Goal: Information Seeking & Learning: Learn about a topic

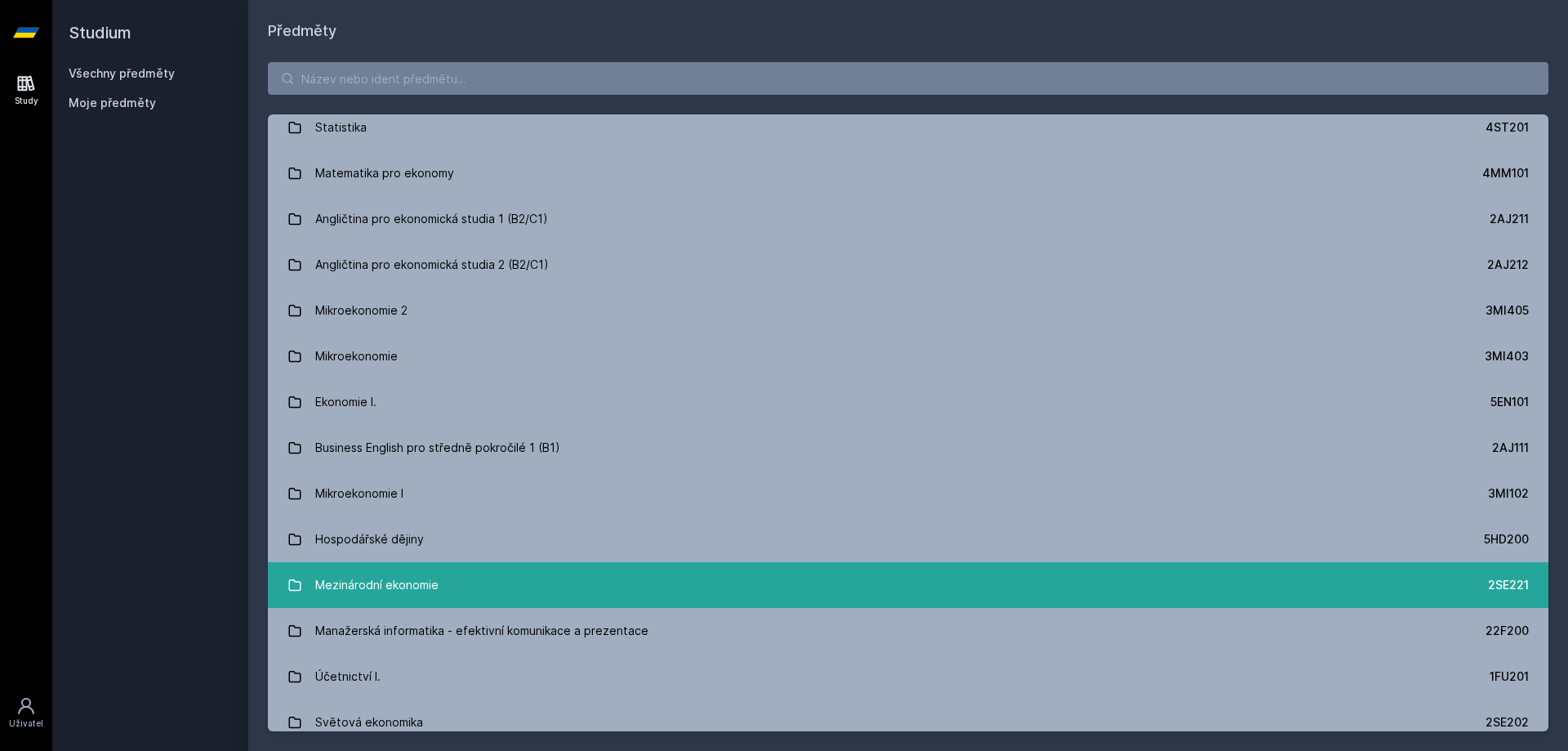
scroll to position [163, 0]
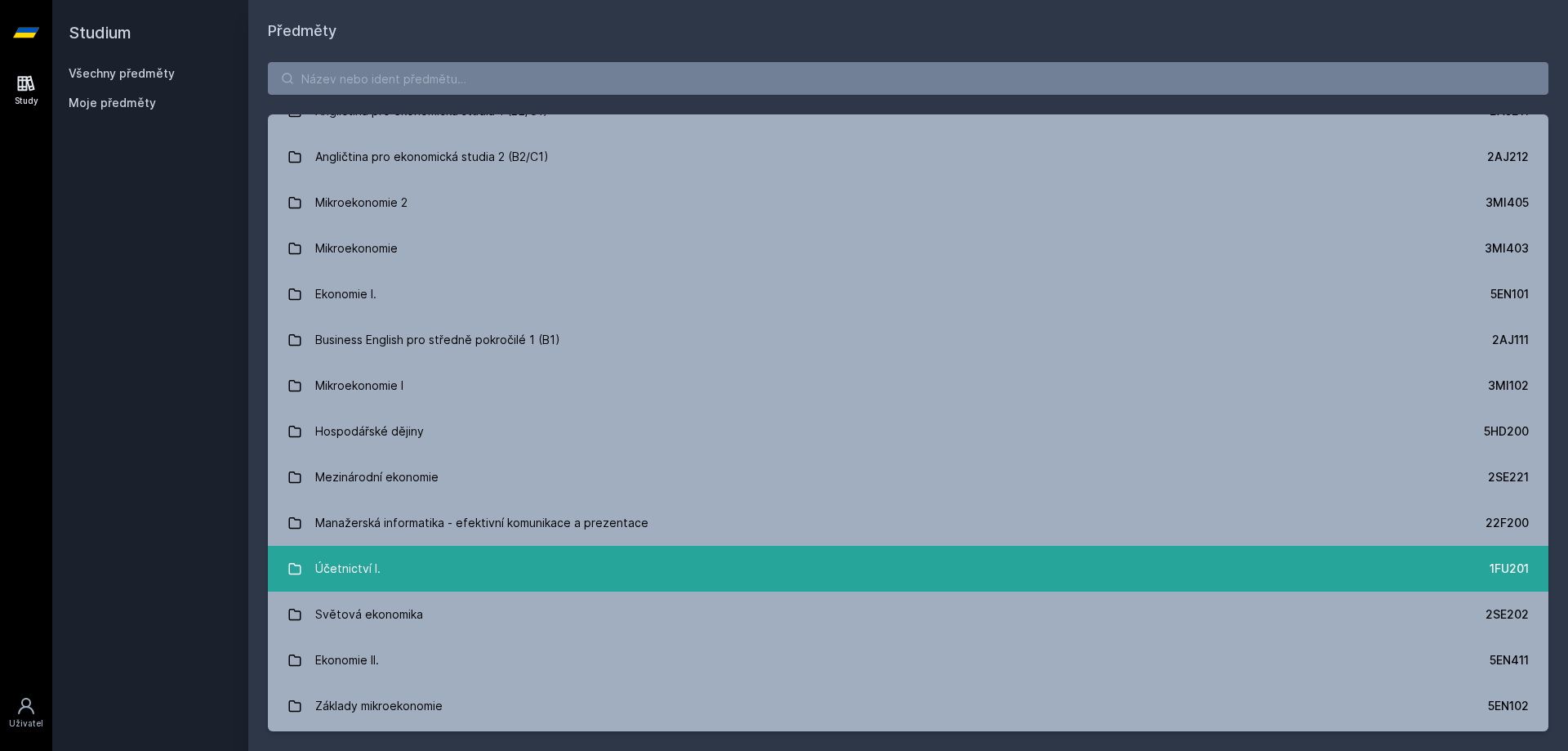
click at [374, 554] on div "Účetnictví I." at bounding box center [348, 568] width 65 height 32
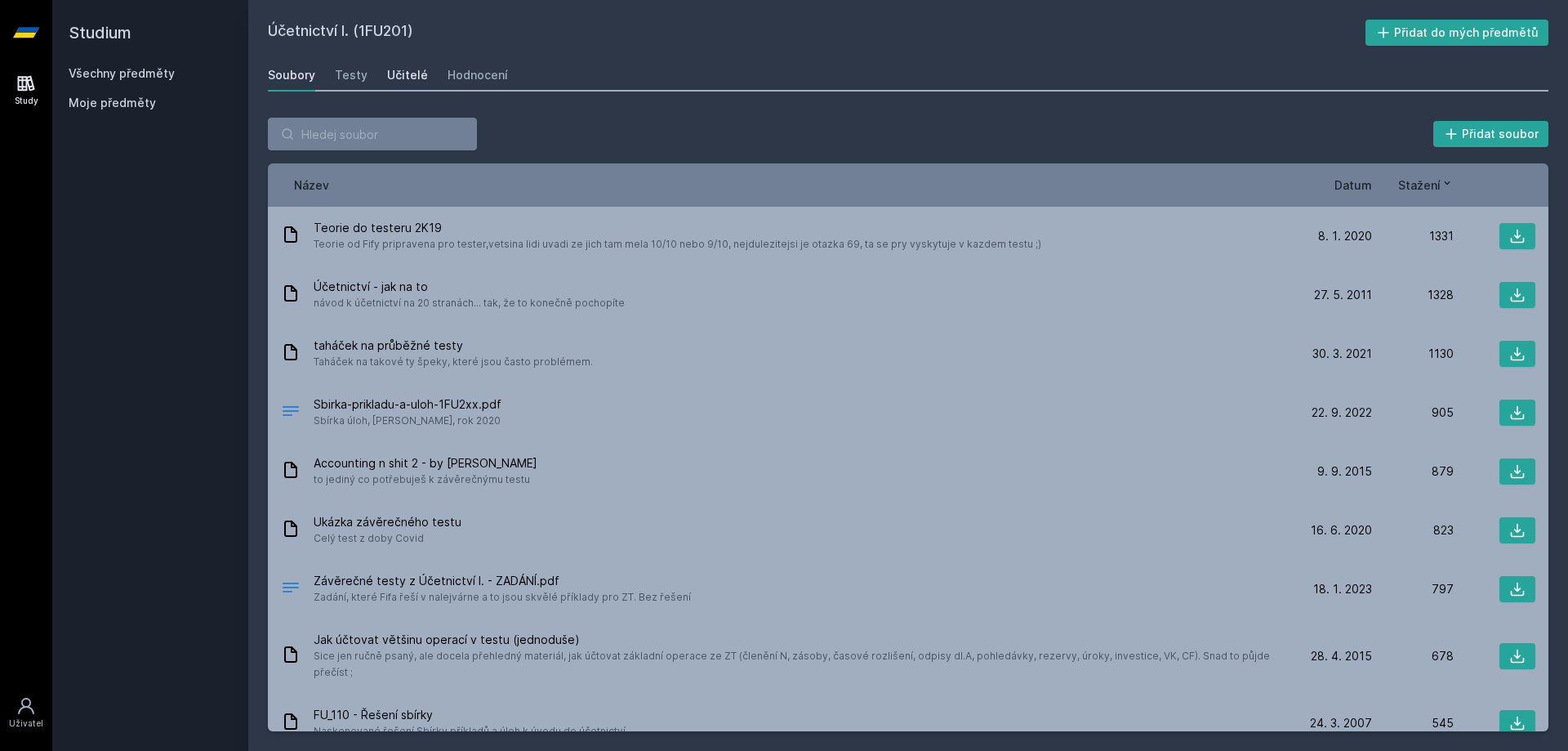
click at [398, 79] on div "Učitelé" at bounding box center [408, 75] width 40 height 17
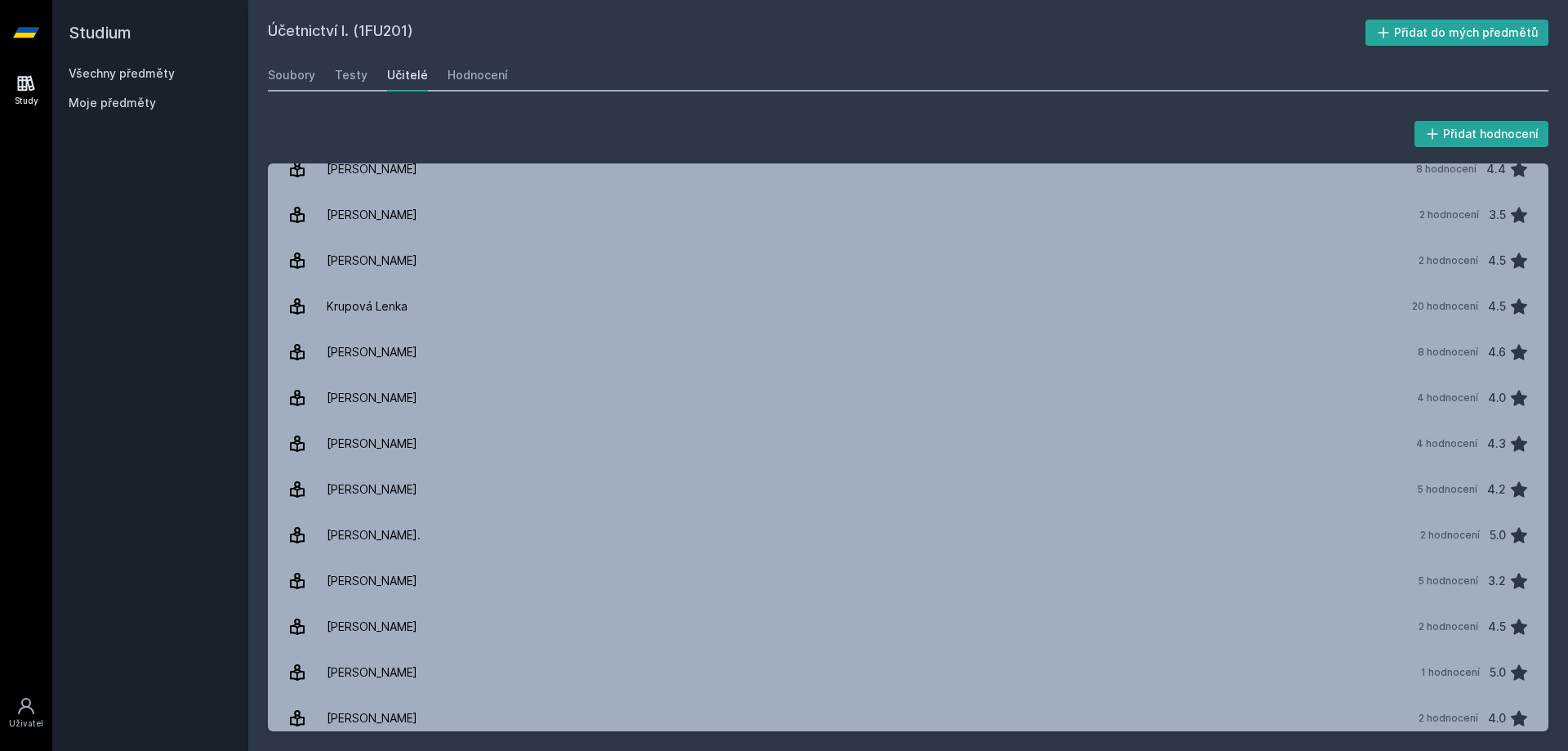
scroll to position [811, 0]
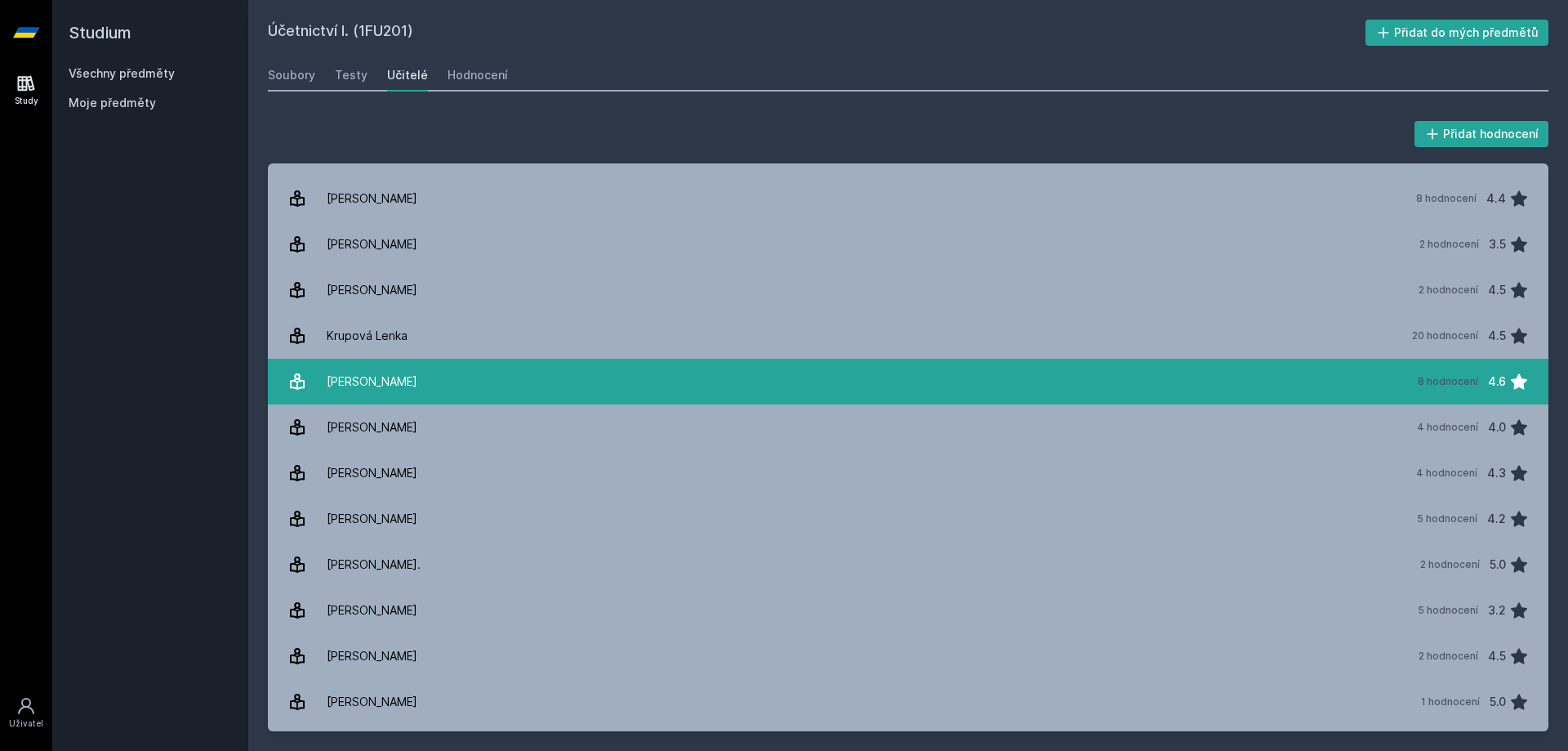
click at [418, 375] on link "[PERSON_NAME] 8 hodnocení 4.6" at bounding box center [907, 382] width 1280 height 46
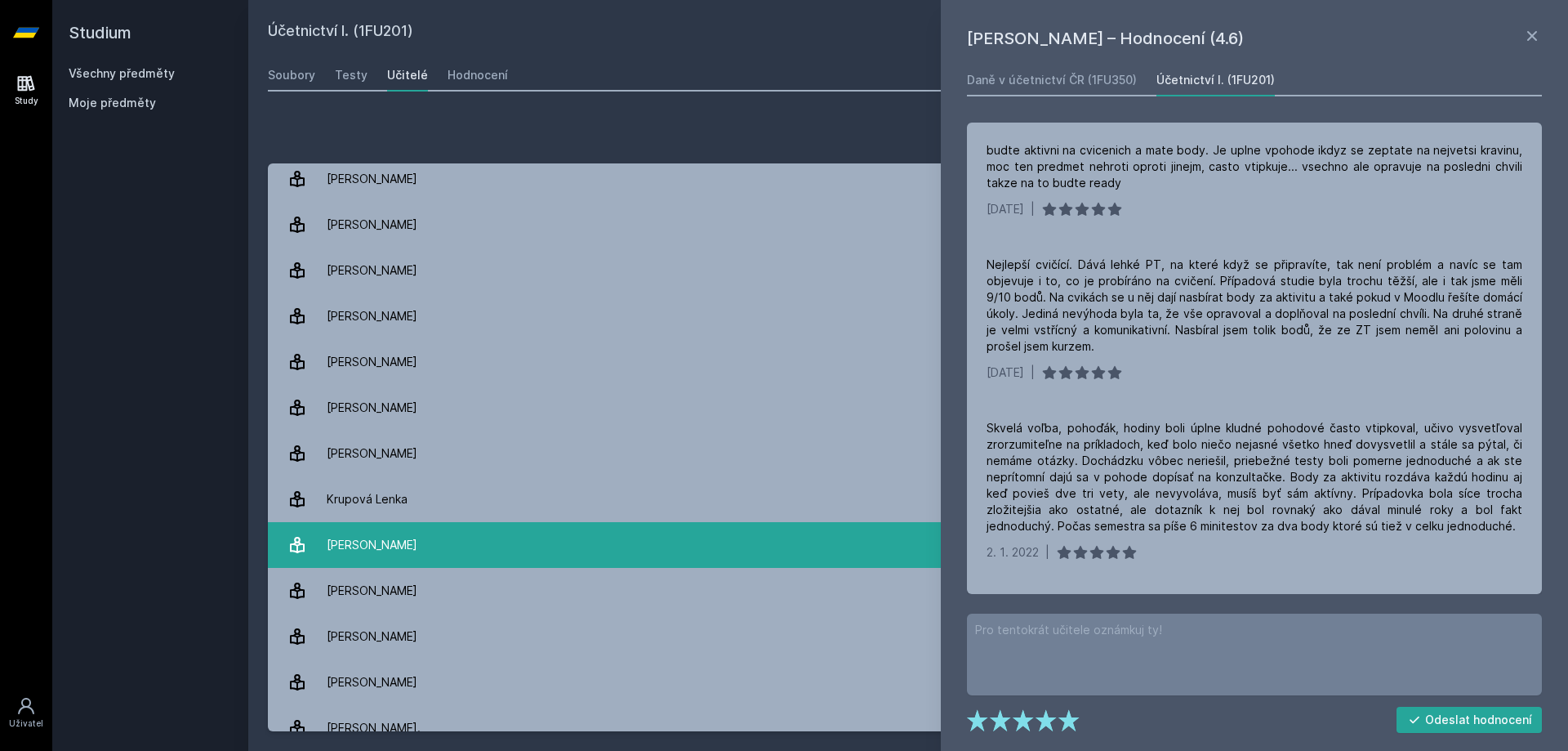
scroll to position [566, 0]
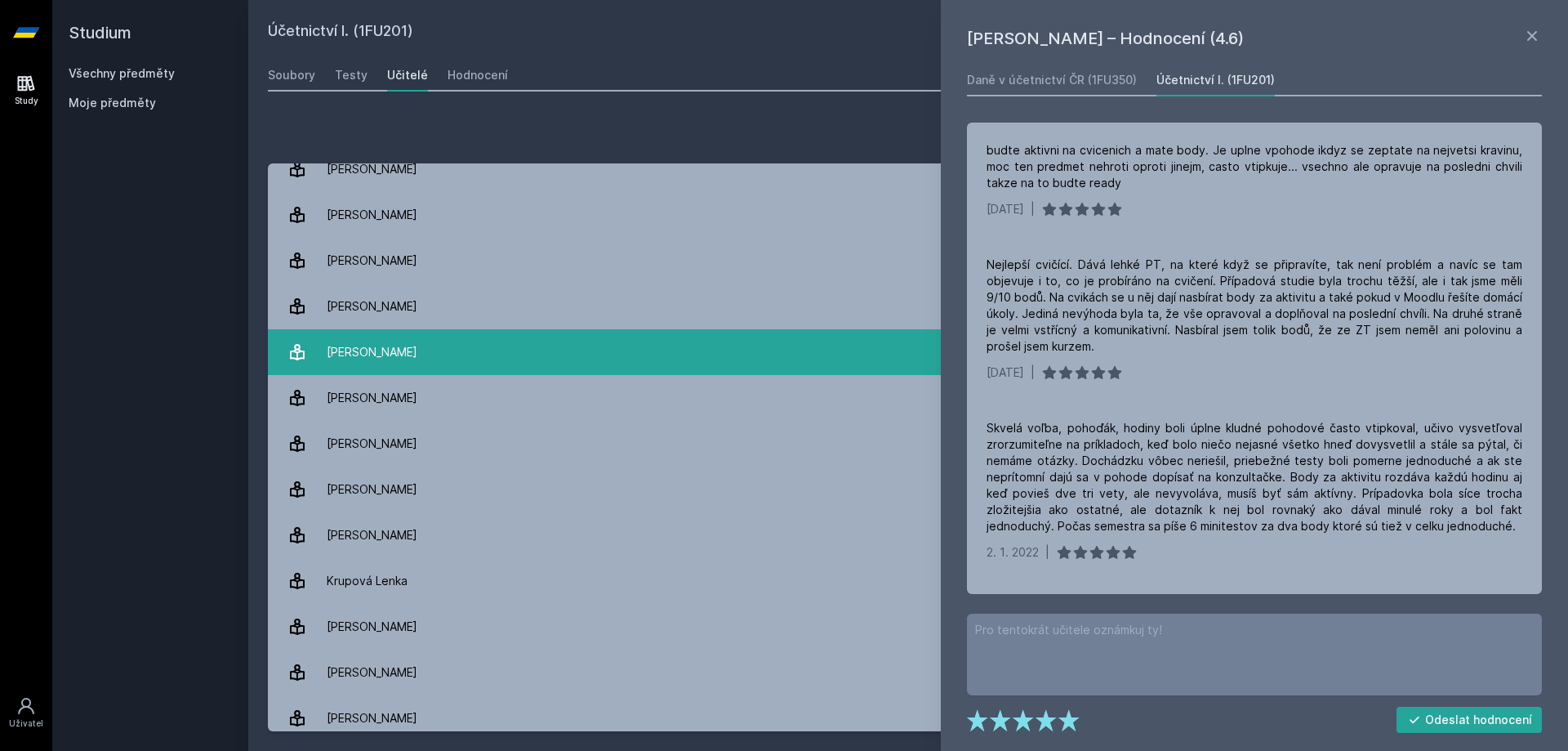
click at [424, 335] on link "[PERSON_NAME] 60 hodnocení 2.0" at bounding box center [907, 352] width 1280 height 46
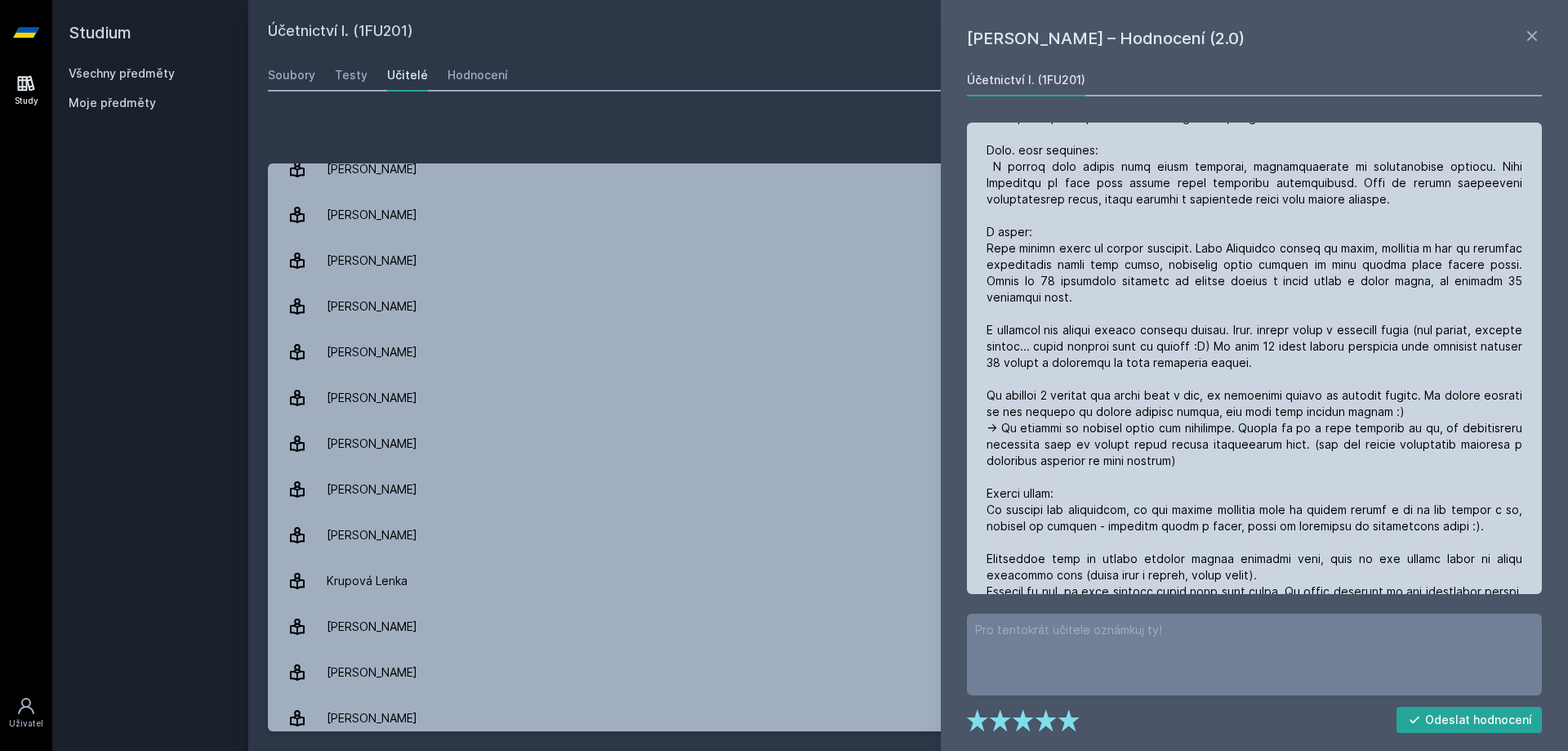
scroll to position [245, 0]
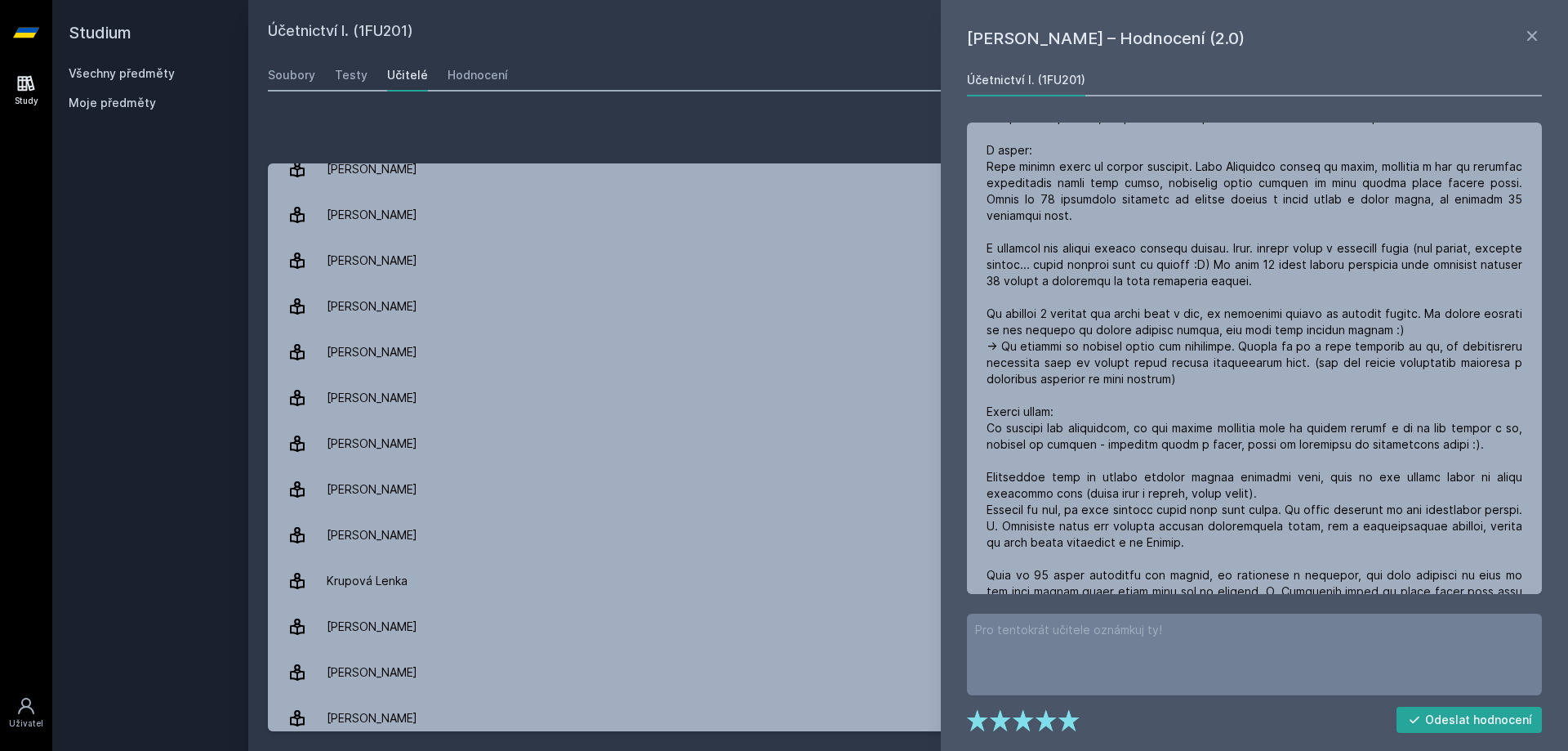
click at [1262, 722] on div at bounding box center [1182, 719] width 430 height 23
click at [1239, 727] on div at bounding box center [1182, 719] width 430 height 23
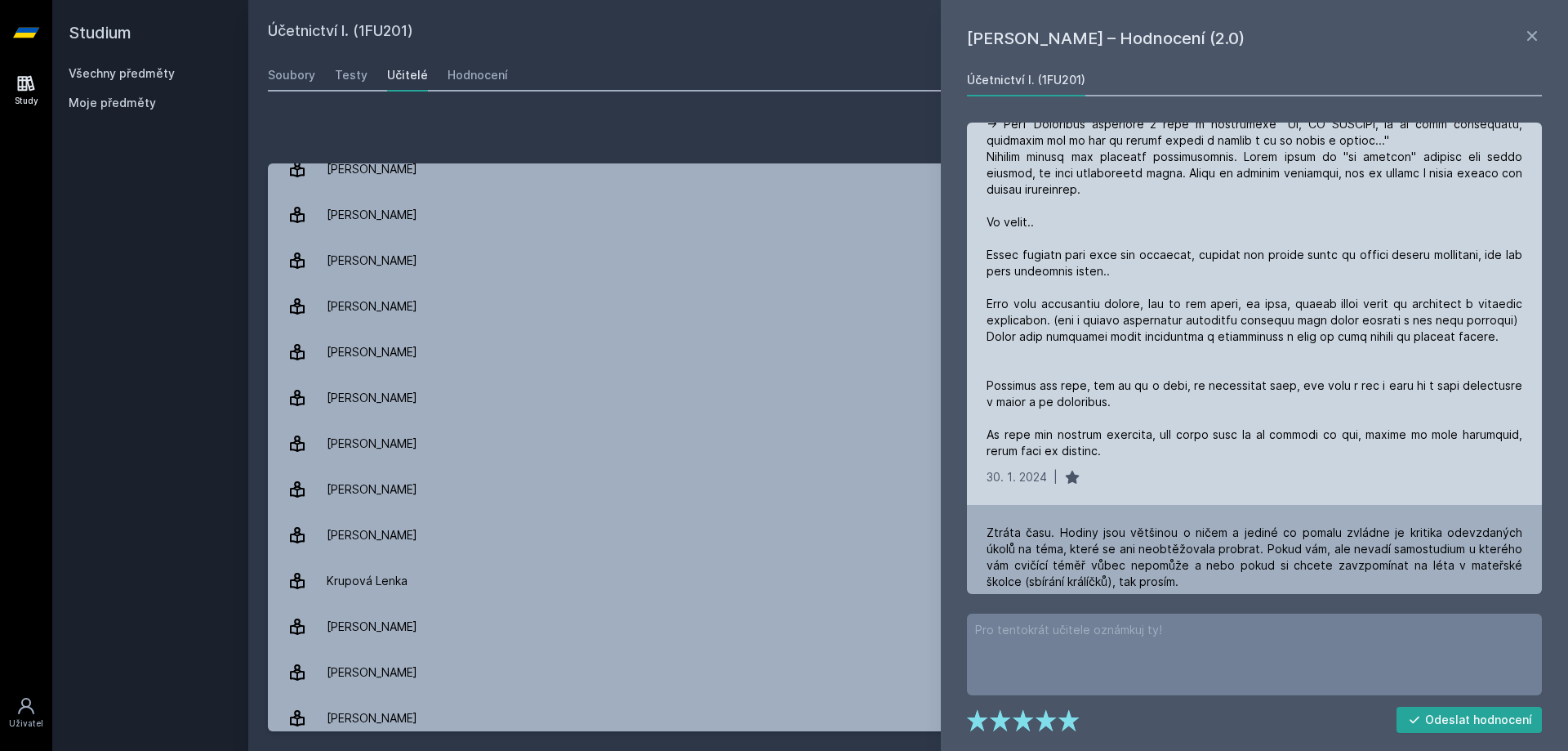
scroll to position [1307, 0]
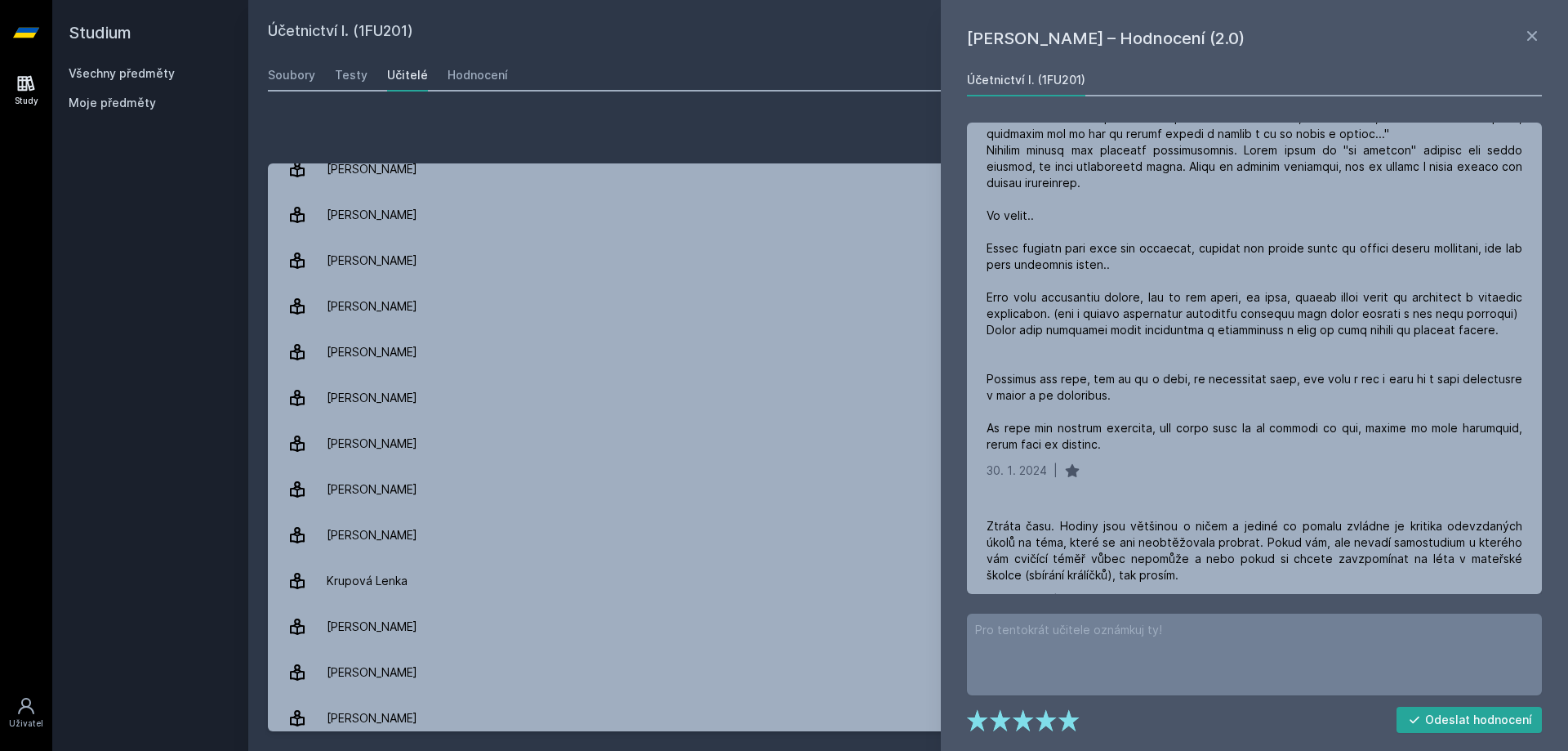
click at [1282, 732] on div "Odeslat hodnocení" at bounding box center [1254, 719] width 575 height 36
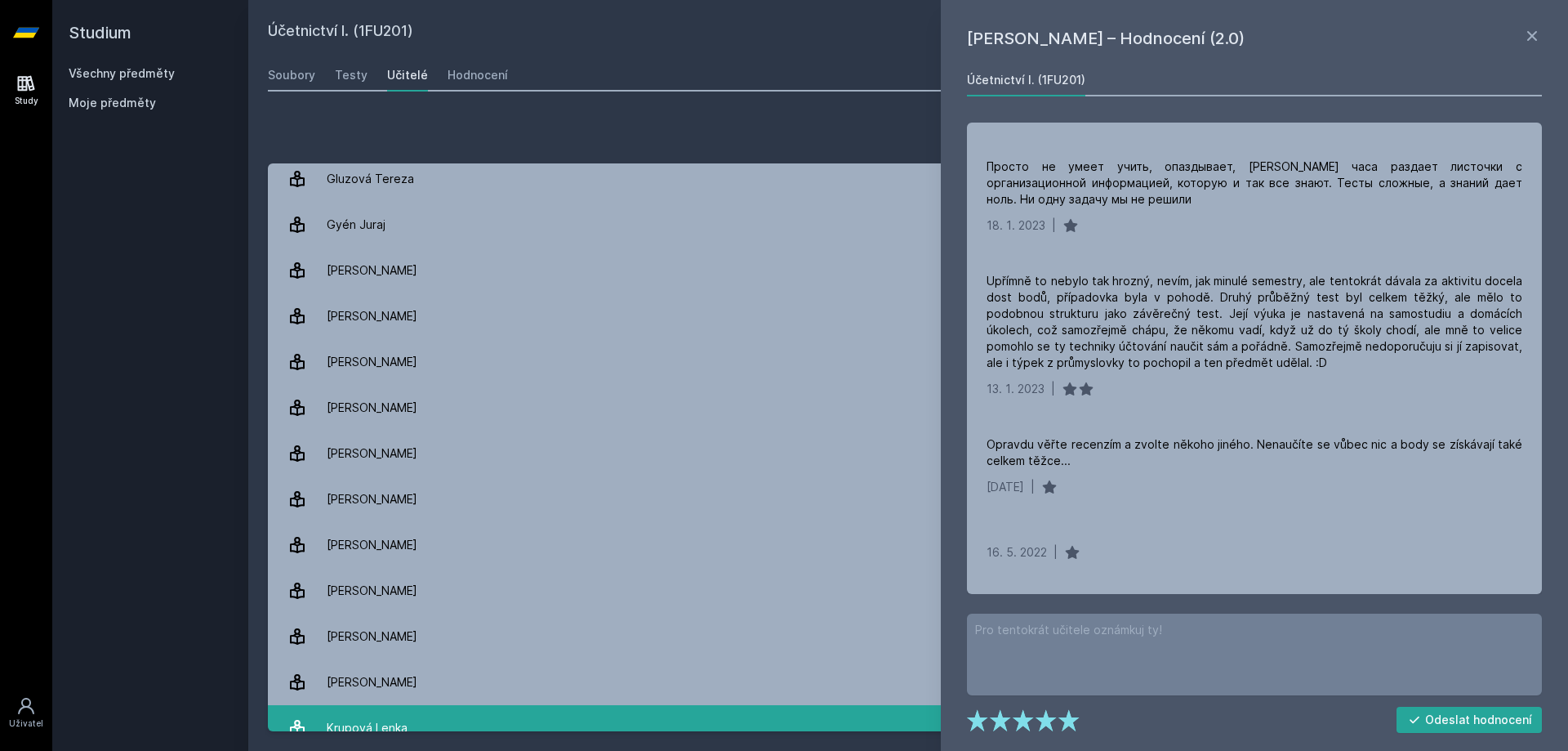
scroll to position [402, 0]
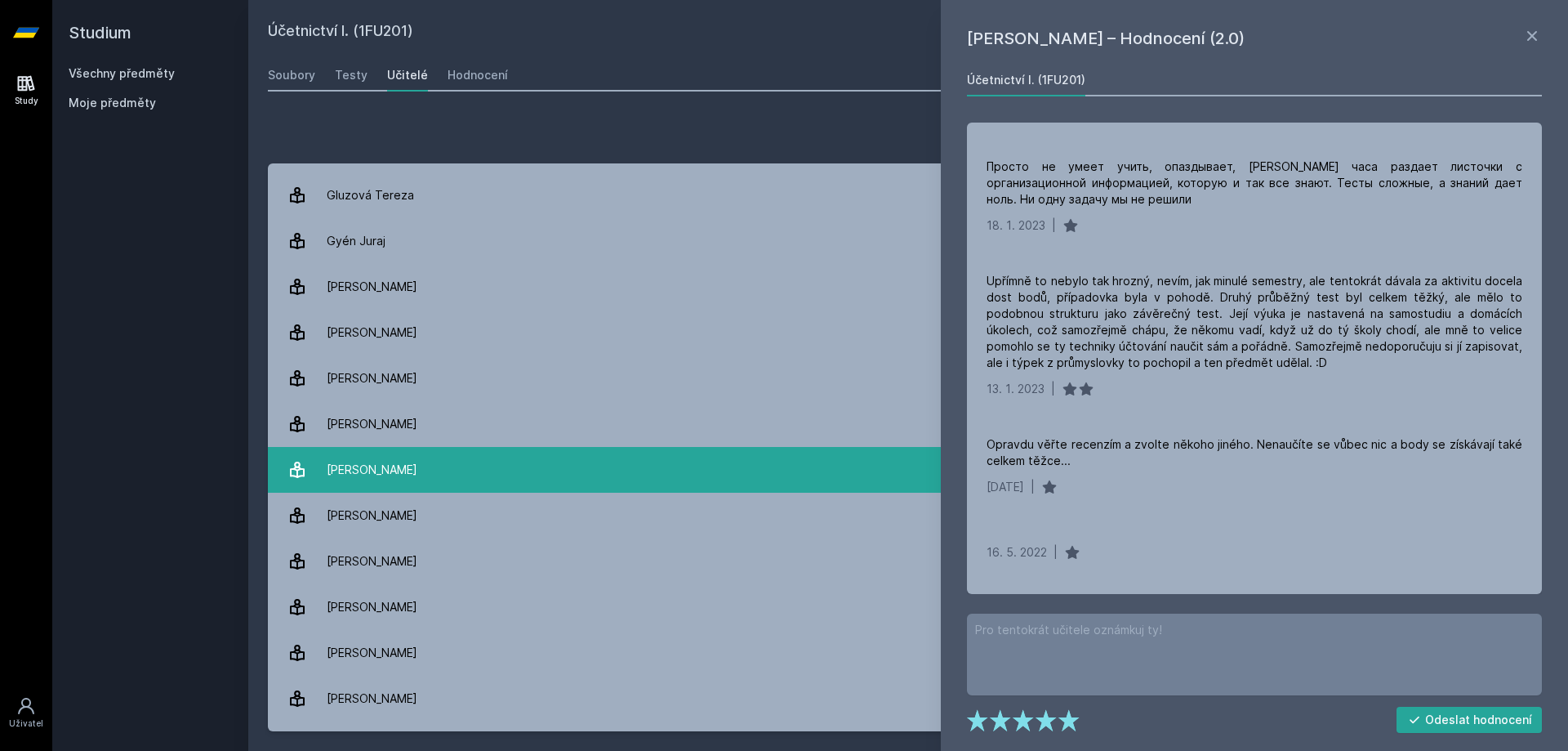
click at [490, 462] on link "[PERSON_NAME] 13 hodnocení 3.2" at bounding box center [907, 469] width 1280 height 46
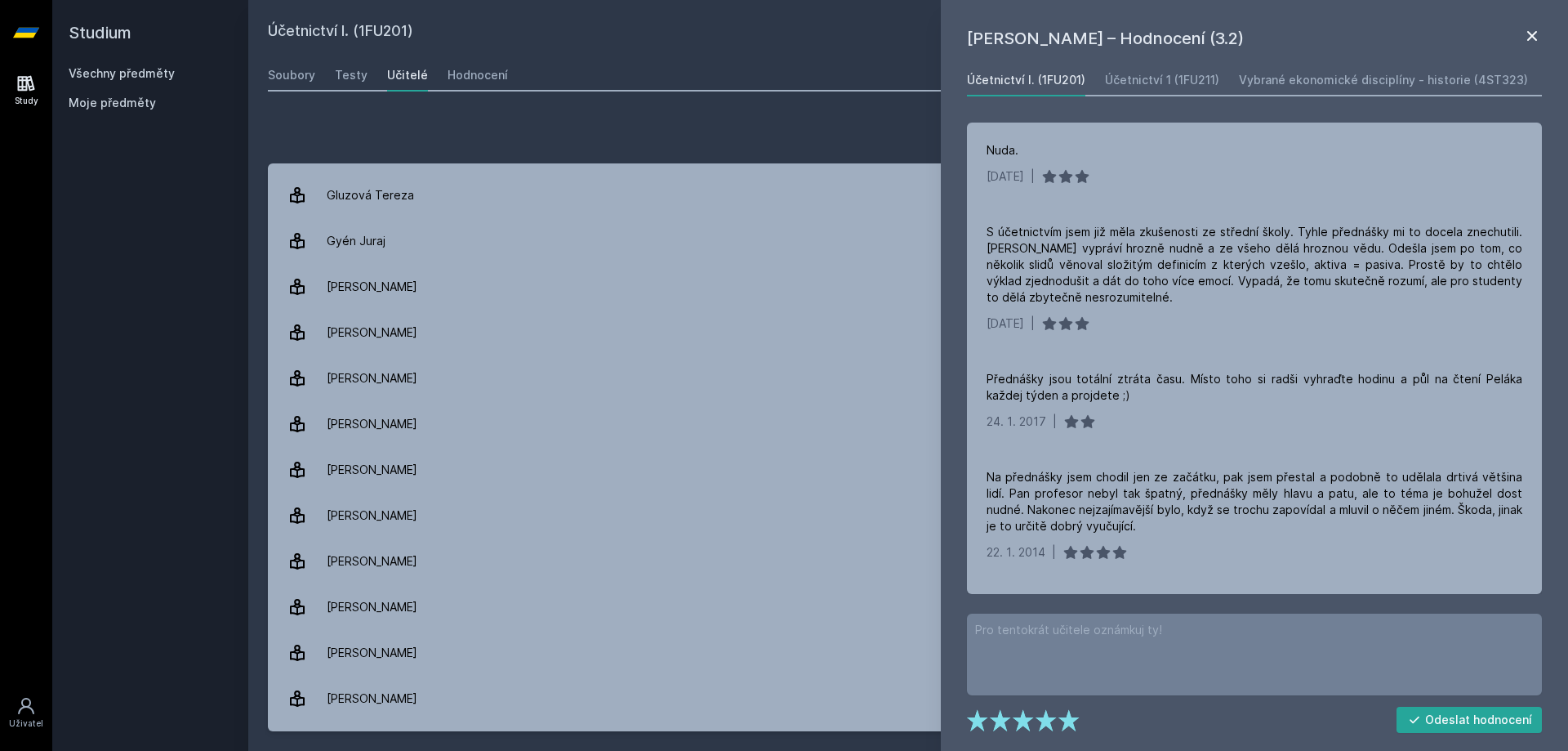
click at [1537, 29] on icon at bounding box center [1531, 35] width 19 height 19
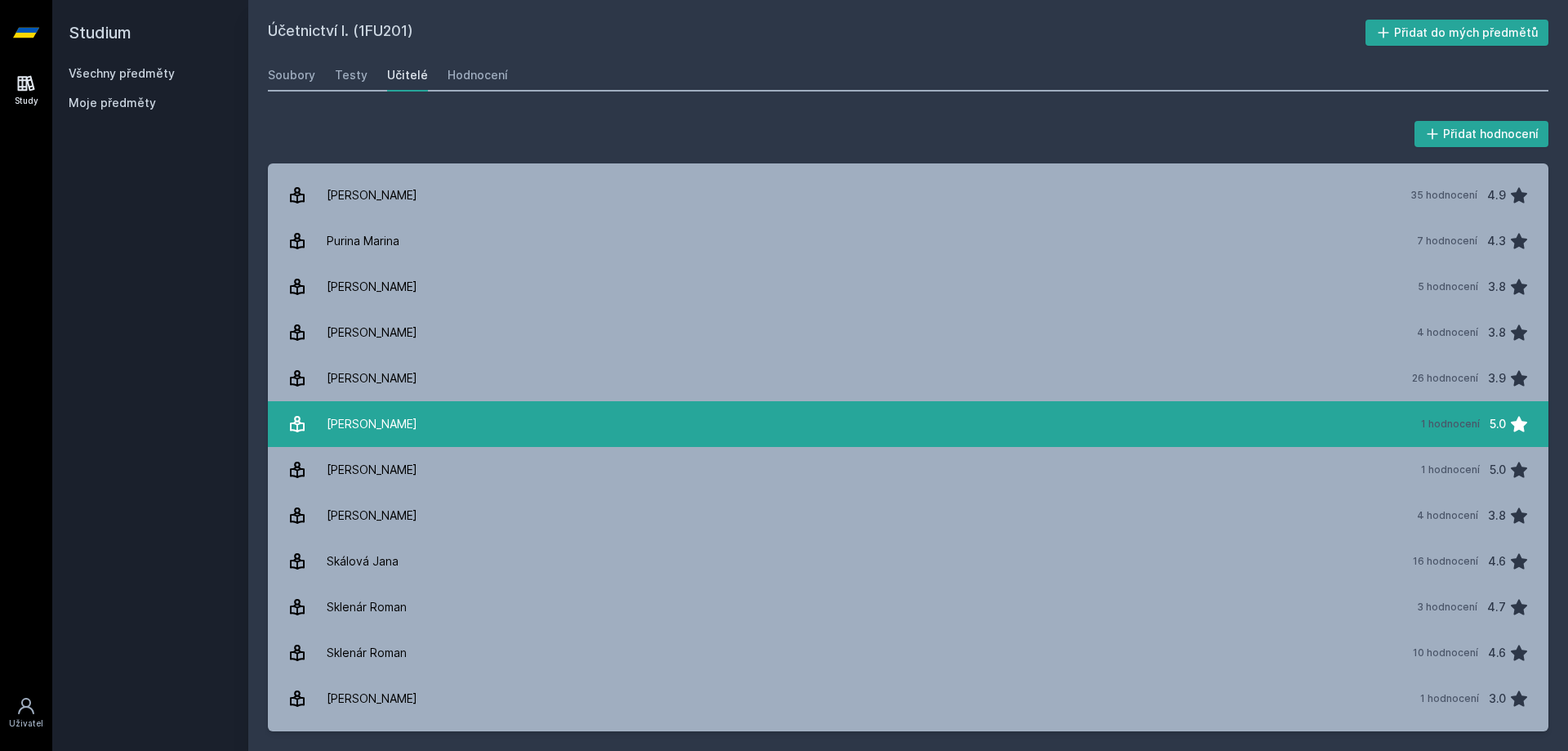
scroll to position [1960, 0]
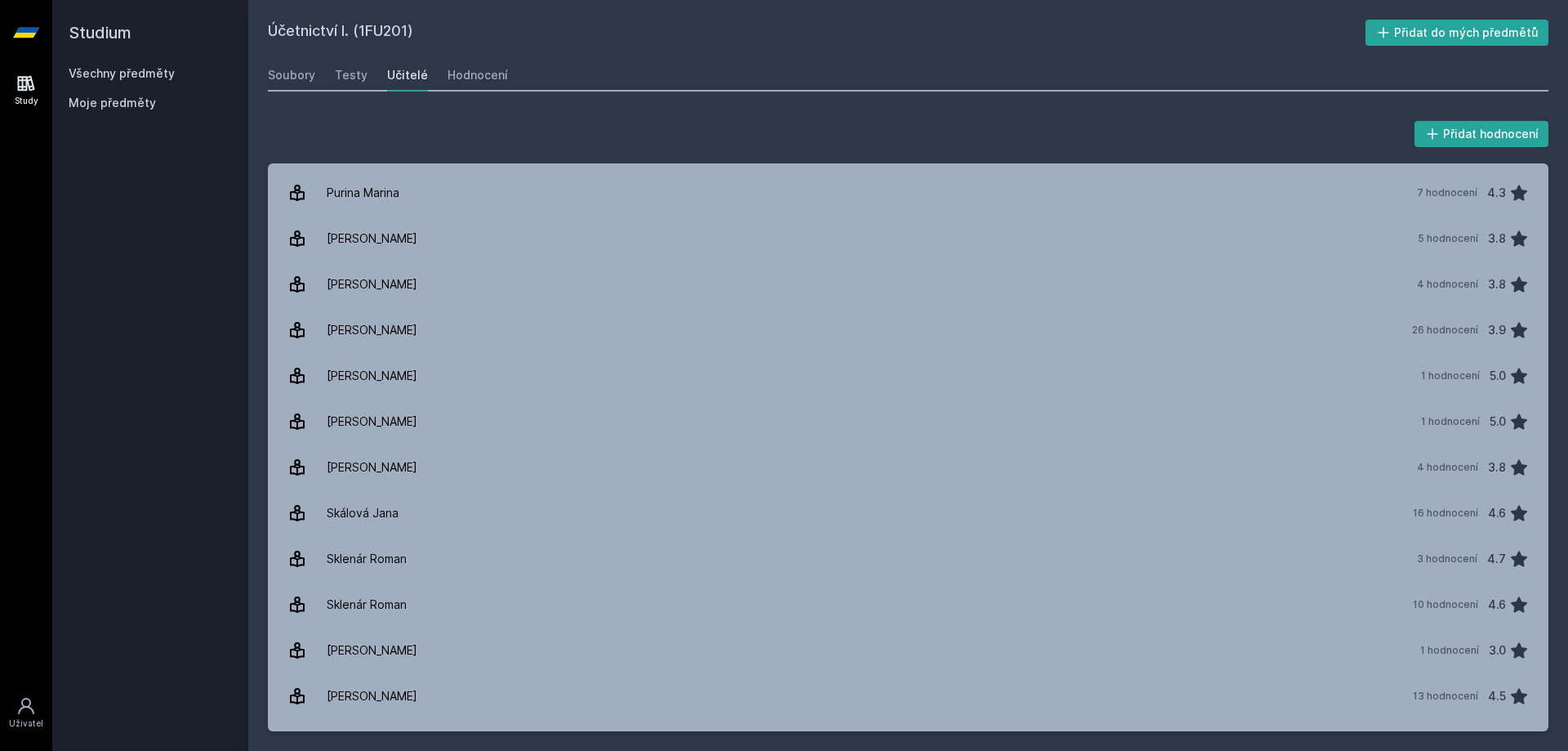
click at [495, 58] on div "Účetnictví I. (1FU201) Přidat do mých předmětů [GEOGRAPHIC_DATA] Testy Učitelé …" at bounding box center [907, 375] width 1280 height 711
click at [495, 69] on div "Hodnocení" at bounding box center [478, 75] width 61 height 17
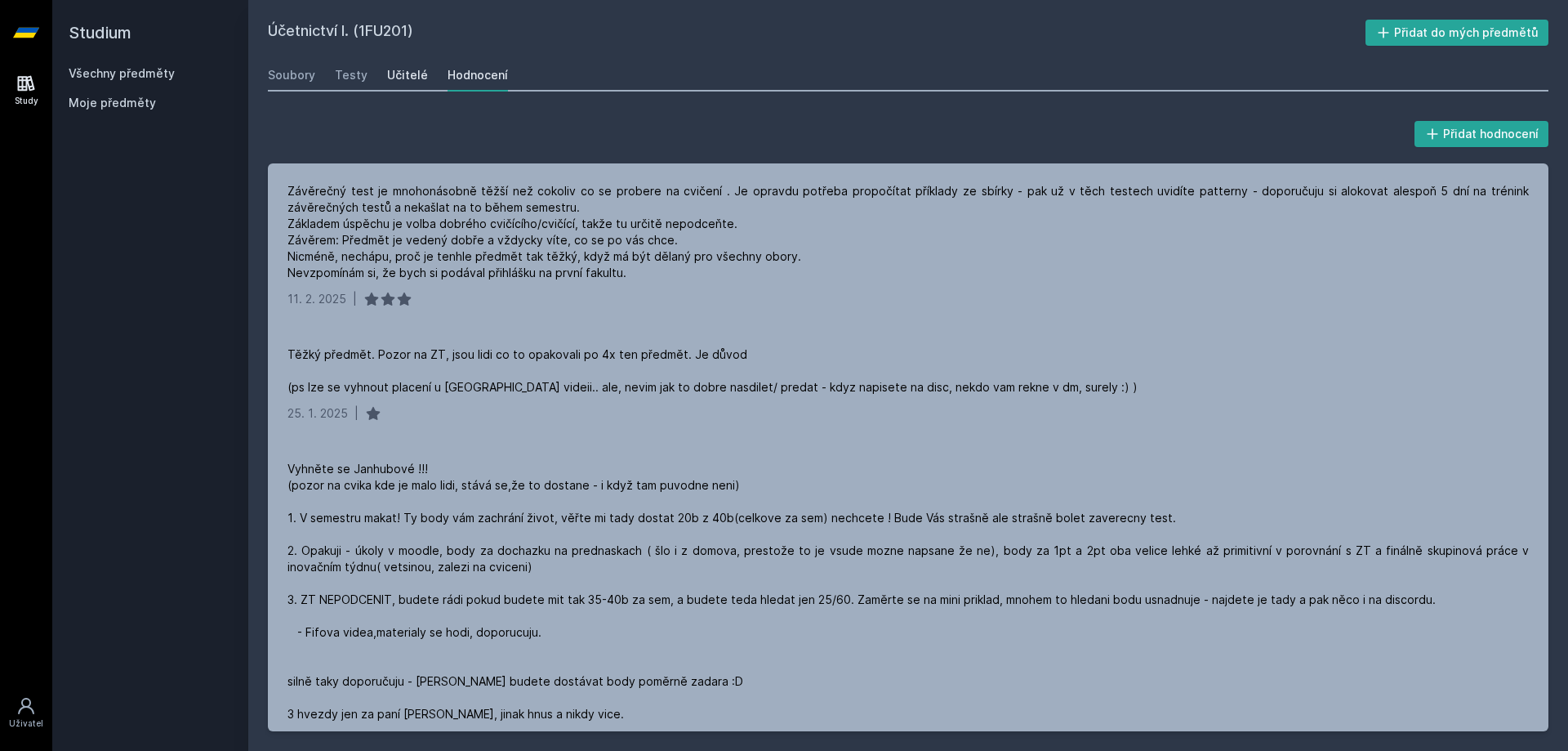
click at [398, 66] on link "Učitelé" at bounding box center [408, 75] width 40 height 32
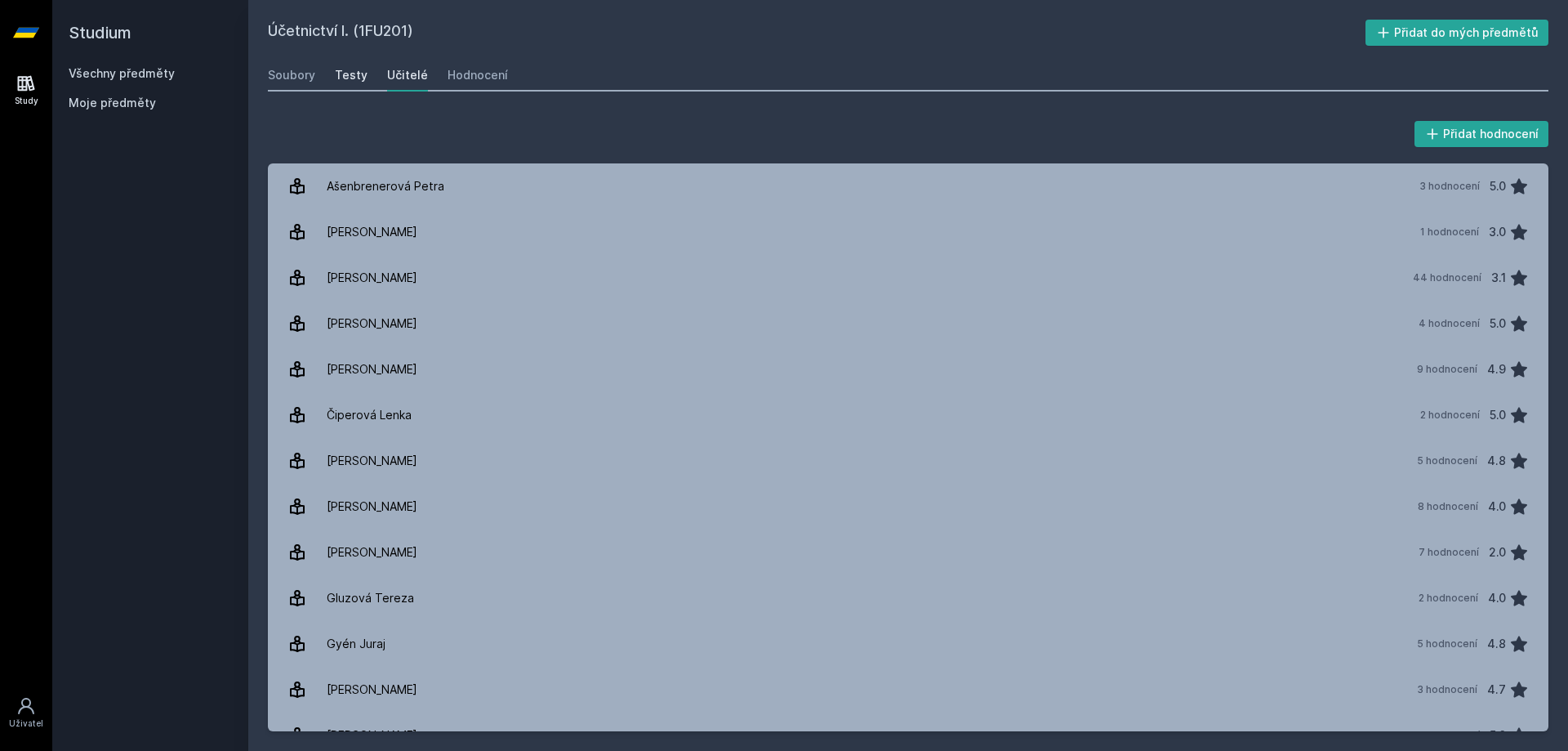
click at [346, 73] on div "Testy" at bounding box center [351, 75] width 32 height 17
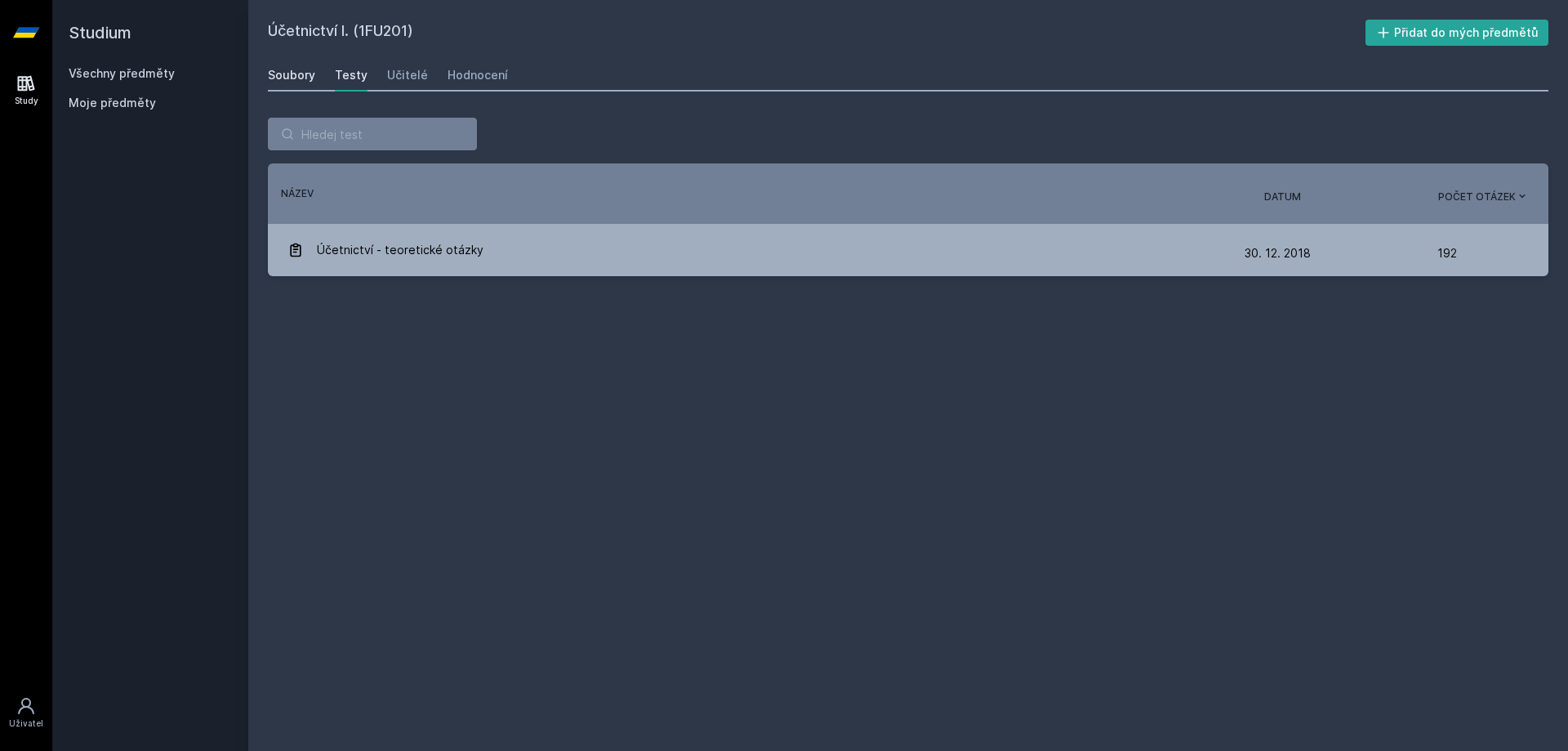
click at [289, 76] on div "Soubory" at bounding box center [291, 75] width 47 height 17
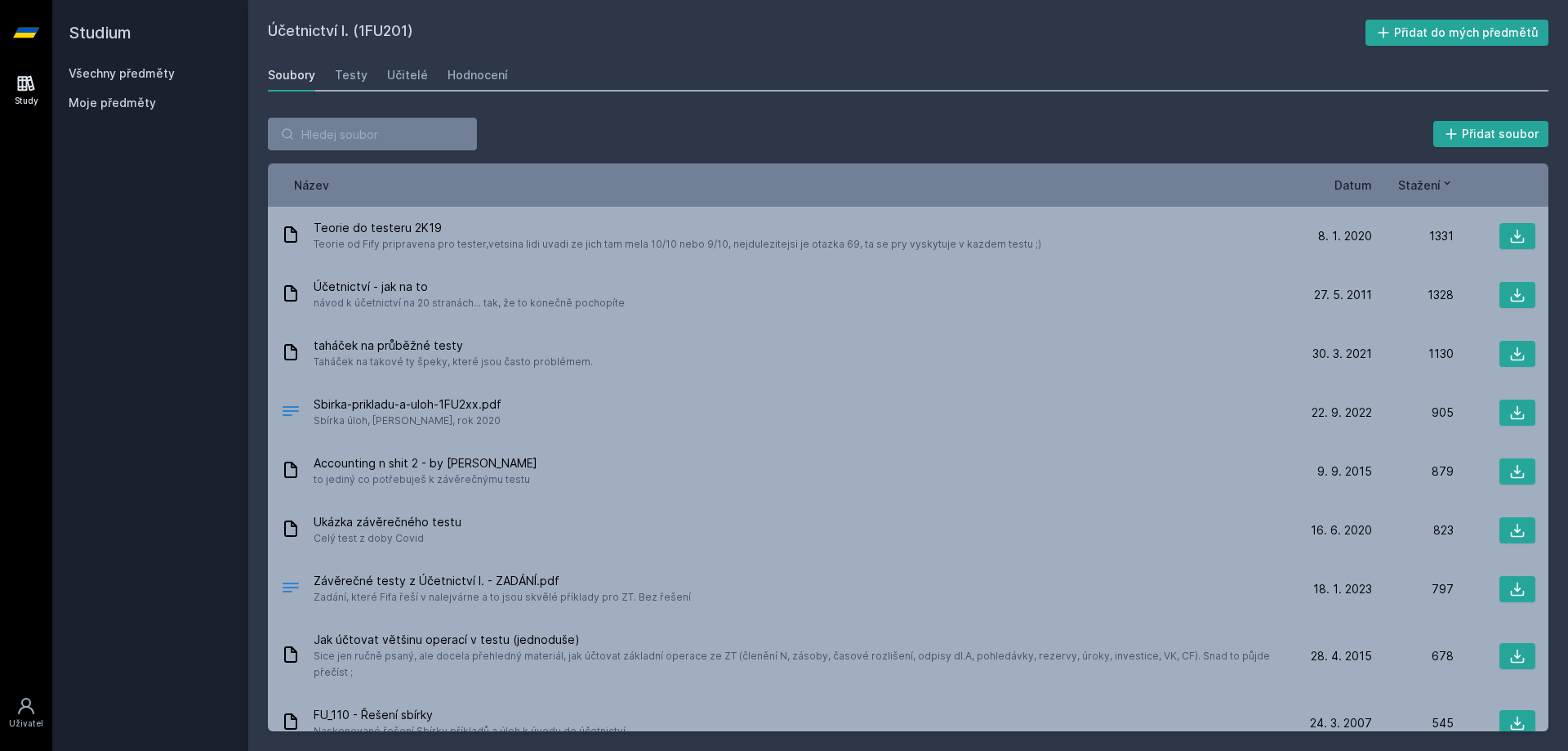
click at [105, 100] on span "Moje předměty" at bounding box center [112, 103] width 87 height 17
click at [122, 76] on link "Všechny předměty" at bounding box center [121, 73] width 106 height 14
